Goal: Information Seeking & Learning: Compare options

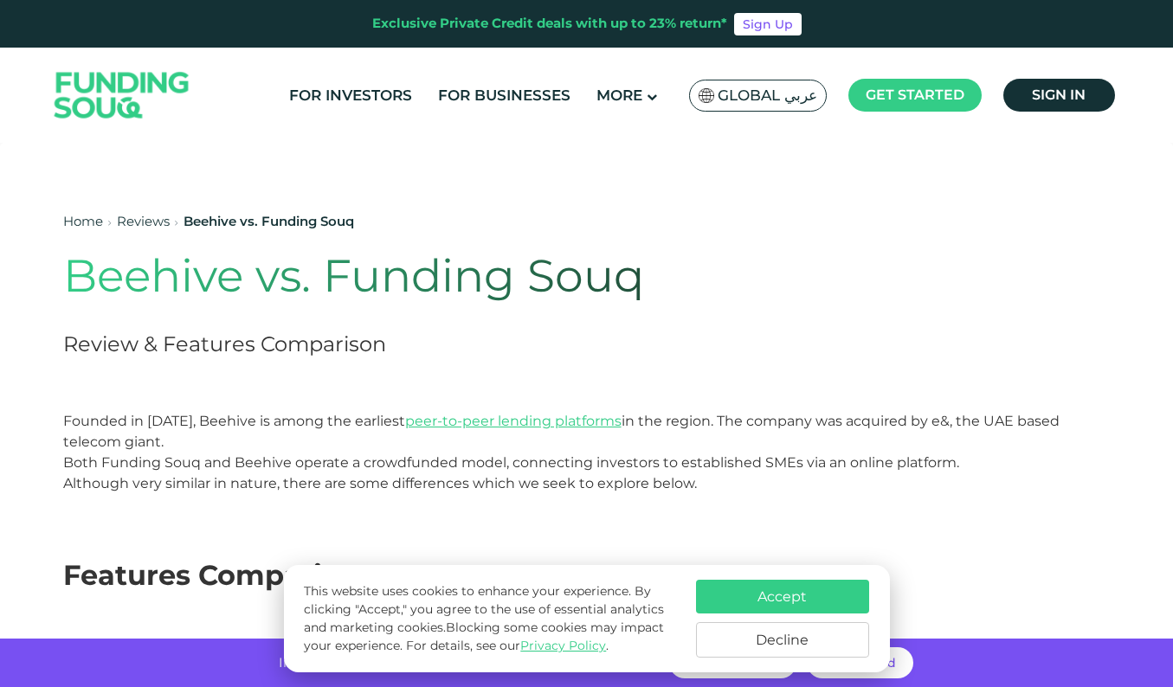
click at [221, 456] on span "Both Funding Souq and Beehive operate a crowdfunded model, connecting investors…" at bounding box center [511, 472] width 896 height 37
click at [309, 469] on span "Both Funding Souq and Beehive operate a crowdfunded model, connecting investors…" at bounding box center [511, 472] width 896 height 37
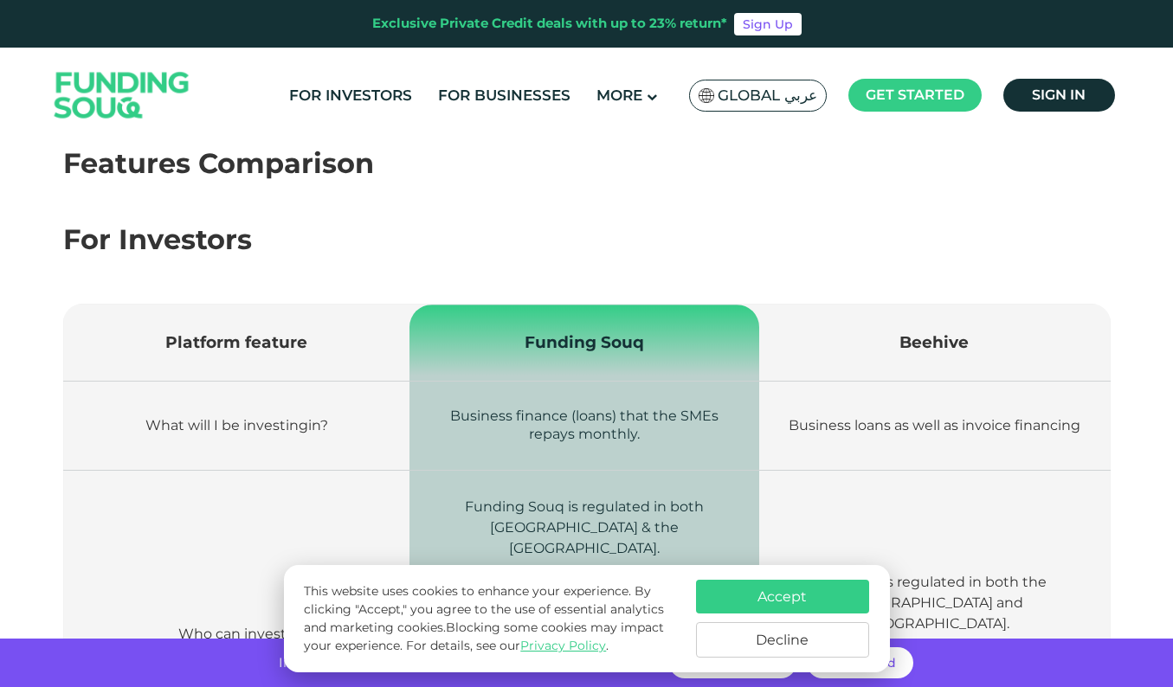
scroll to position [415, 0]
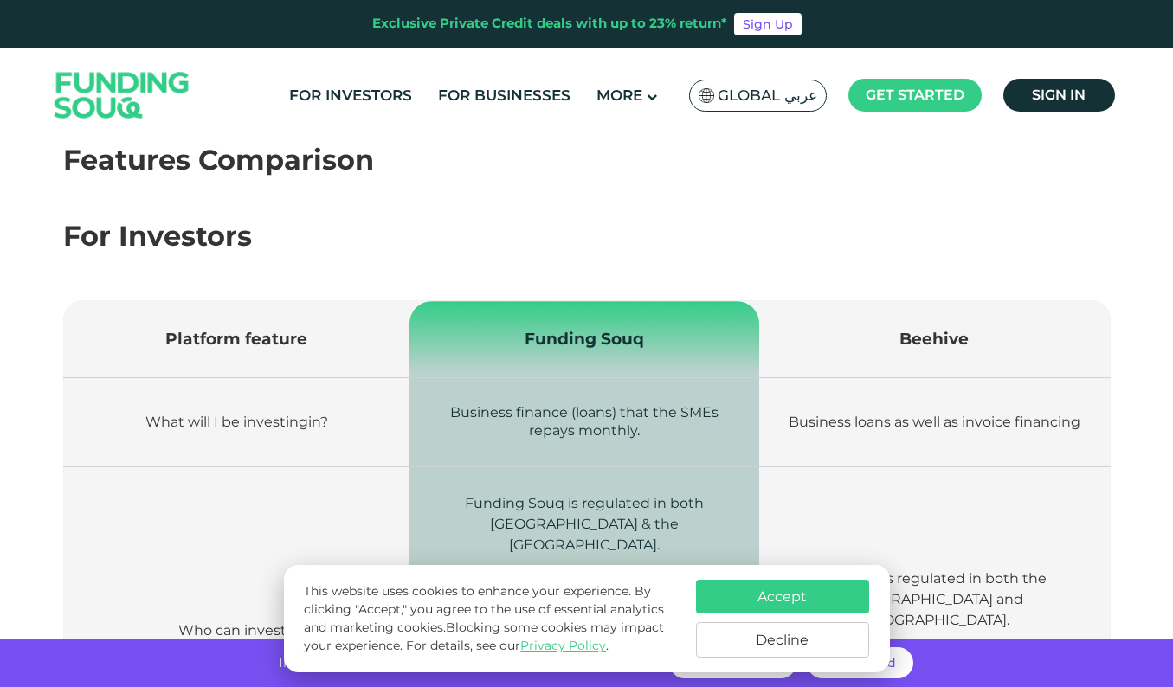
click at [754, 642] on button "Decline" at bounding box center [782, 639] width 173 height 35
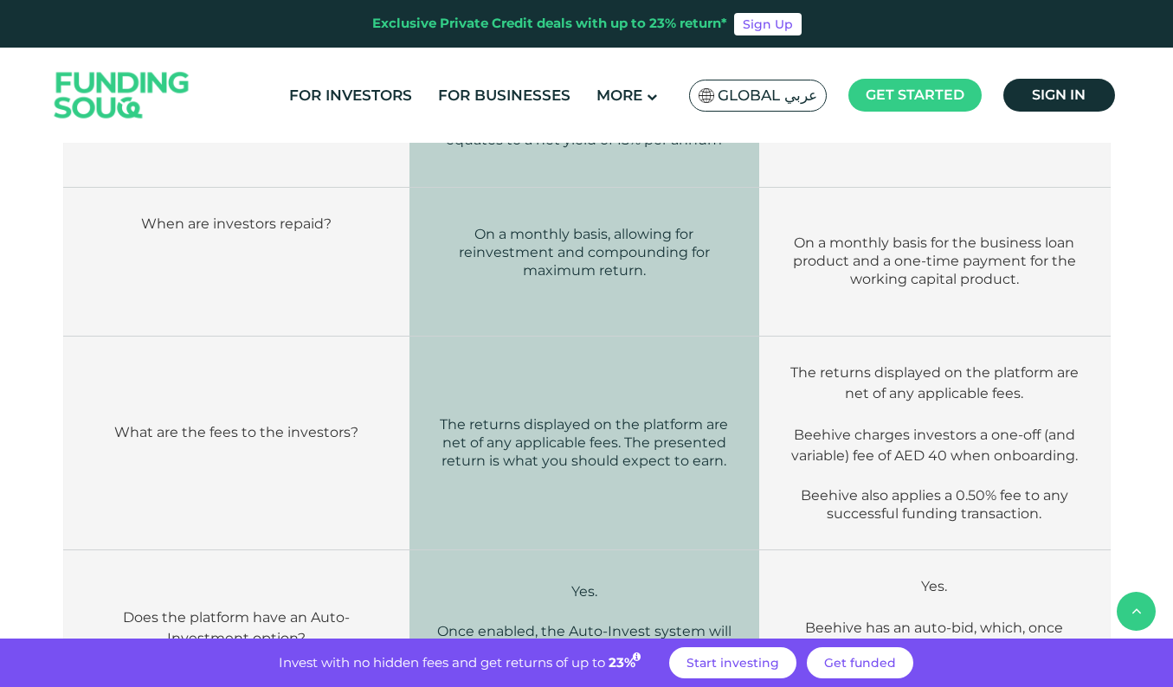
scroll to position [1627, 0]
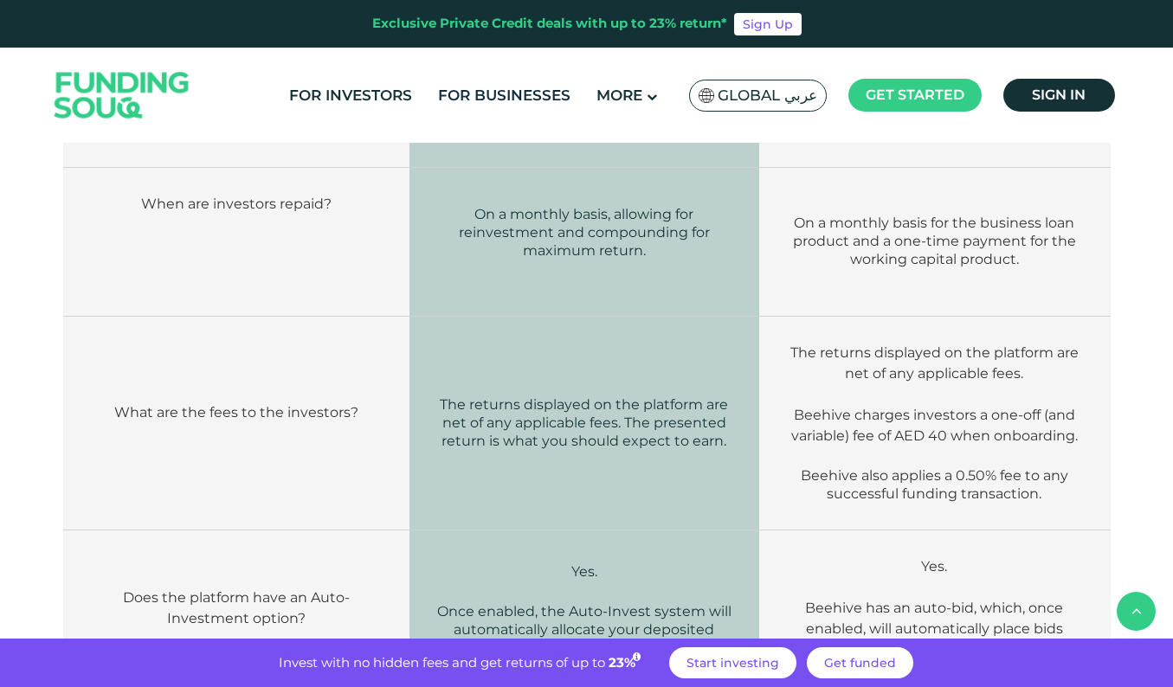
click at [514, 100] on link "For Businesses" at bounding box center [504, 95] width 141 height 29
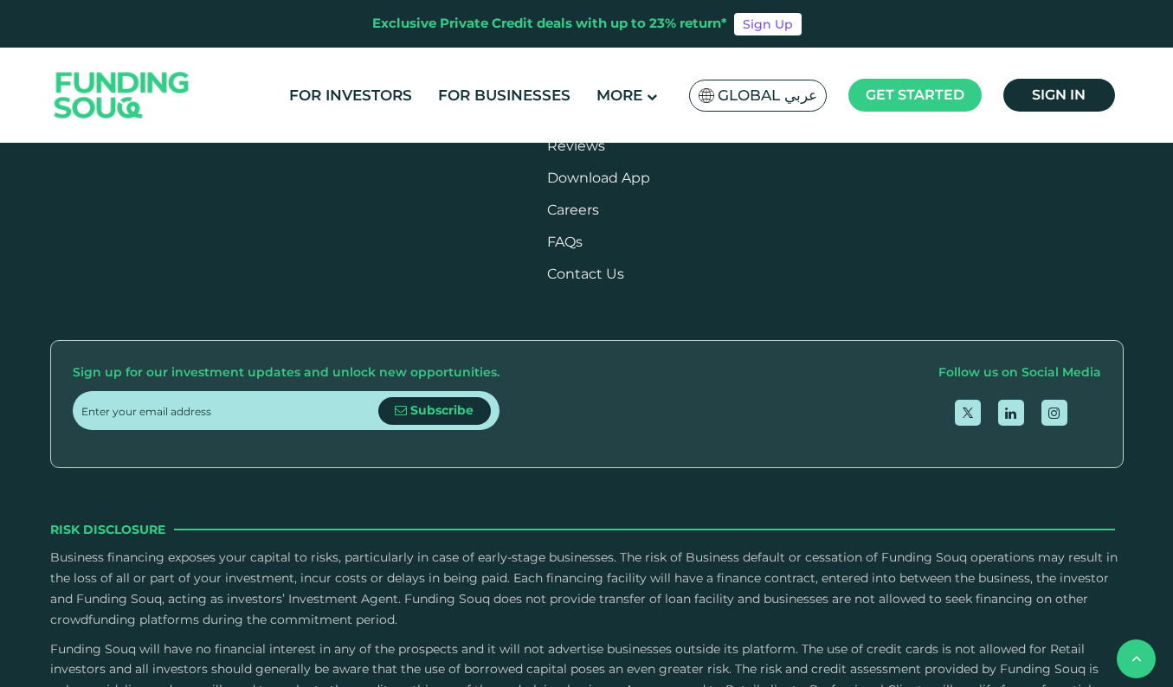
scroll to position [2008, 0]
